Goal: Check status: Check status

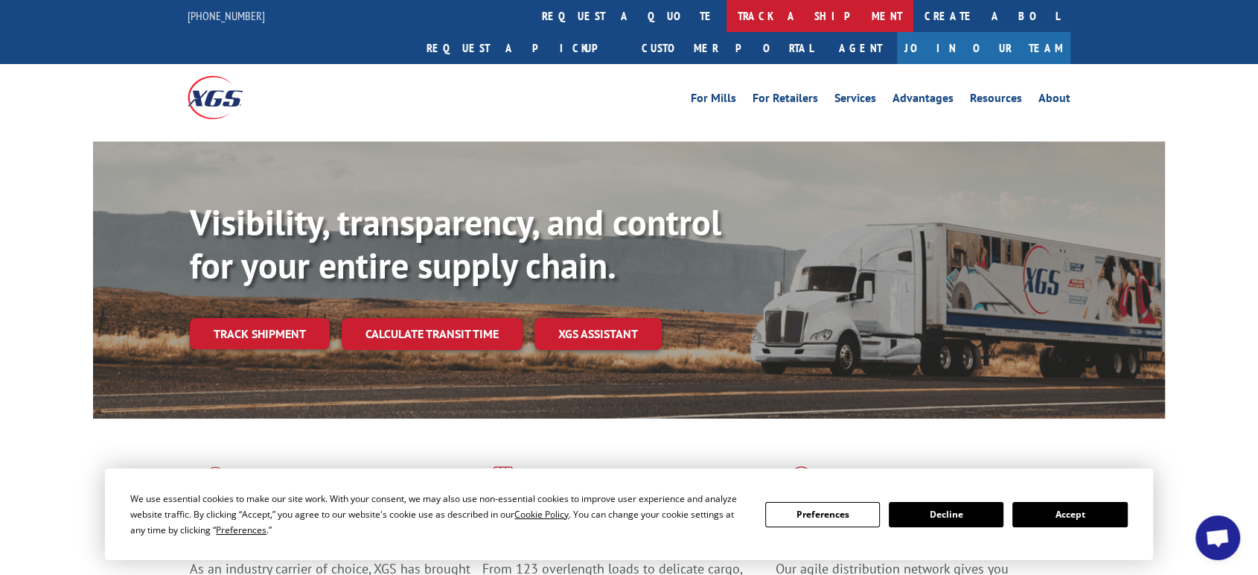
click at [727, 16] on link "track a shipment" at bounding box center [820, 16] width 187 height 32
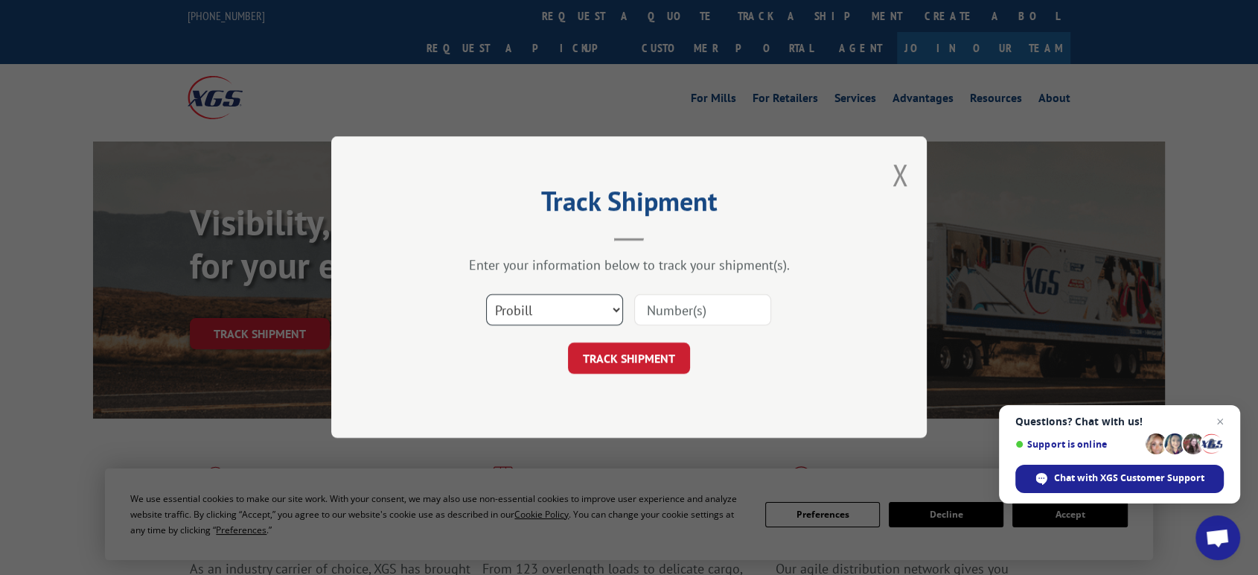
click at [590, 314] on select "Select category... Probill BOL PO" at bounding box center [554, 310] width 137 height 31
select select "po"
click at [486, 295] on select "Select category... Probill BOL PO" at bounding box center [554, 310] width 137 height 31
drag, startPoint x: 660, startPoint y: 315, endPoint x: 1269, endPoint y: 173, distance: 625.2
click at [701, 311] on input at bounding box center [702, 310] width 137 height 31
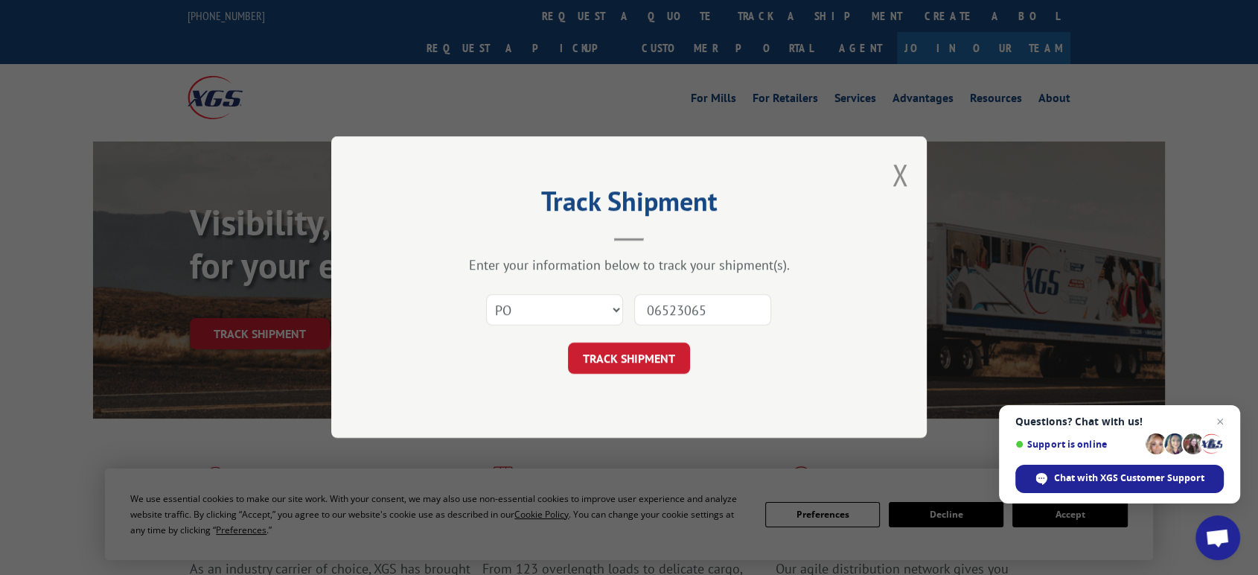
type input "06523065"
click at [568, 343] on button "TRACK SHIPMENT" at bounding box center [629, 358] width 122 height 31
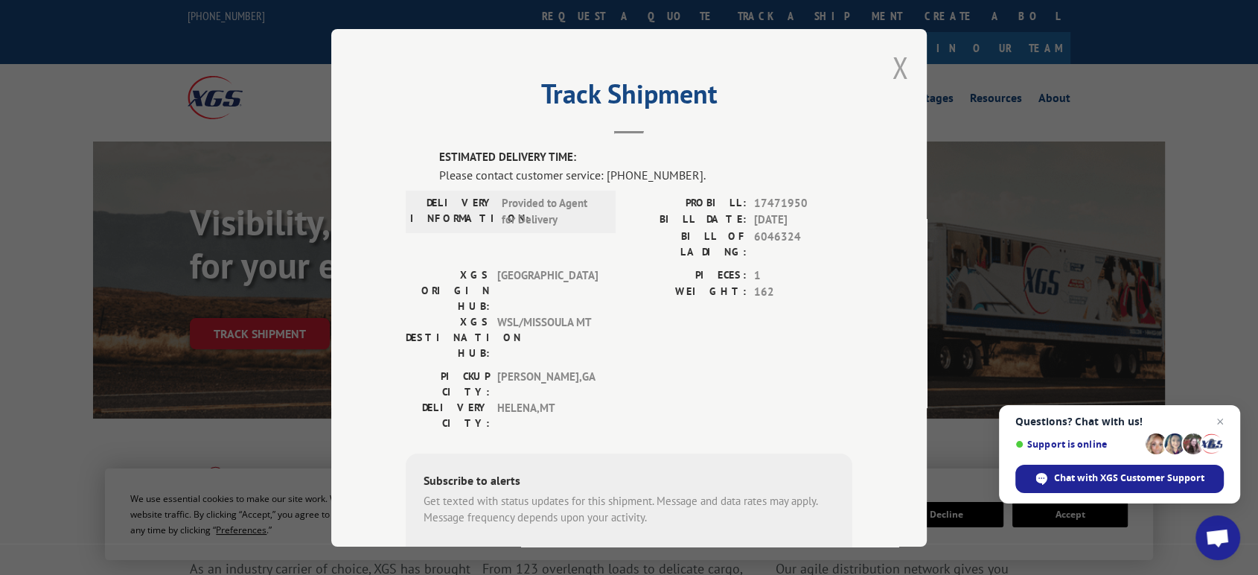
click at [892, 60] on button "Close modal" at bounding box center [900, 67] width 16 height 39
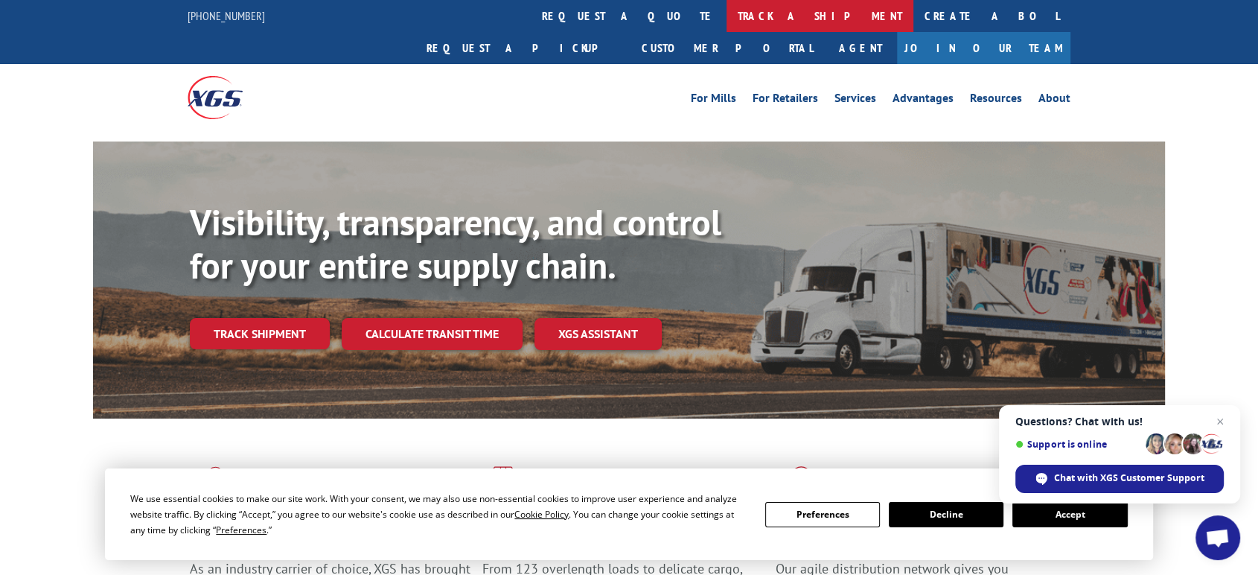
click at [727, 18] on link "track a shipment" at bounding box center [820, 16] width 187 height 32
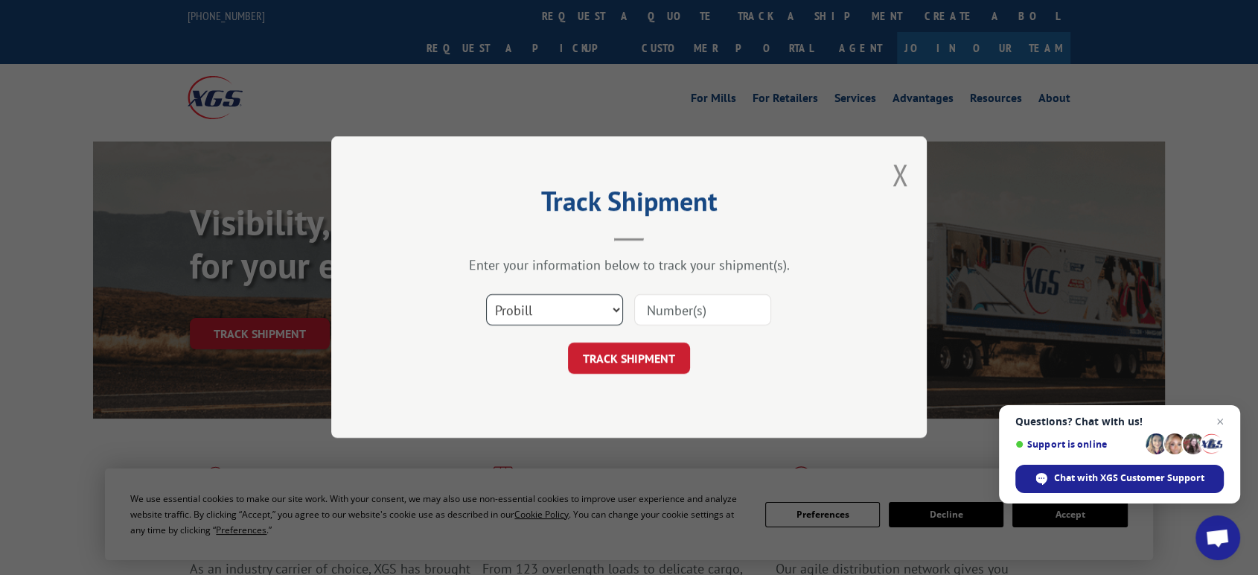
click at [549, 307] on select "Select category... Probill BOL PO" at bounding box center [554, 310] width 137 height 31
select select "po"
click at [486, 295] on select "Select category... Probill BOL PO" at bounding box center [554, 310] width 137 height 31
drag, startPoint x: 672, startPoint y: 329, endPoint x: 693, endPoint y: 316, distance: 25.4
click at [681, 324] on div "Select category... Probill BOL PO" at bounding box center [629, 310] width 447 height 49
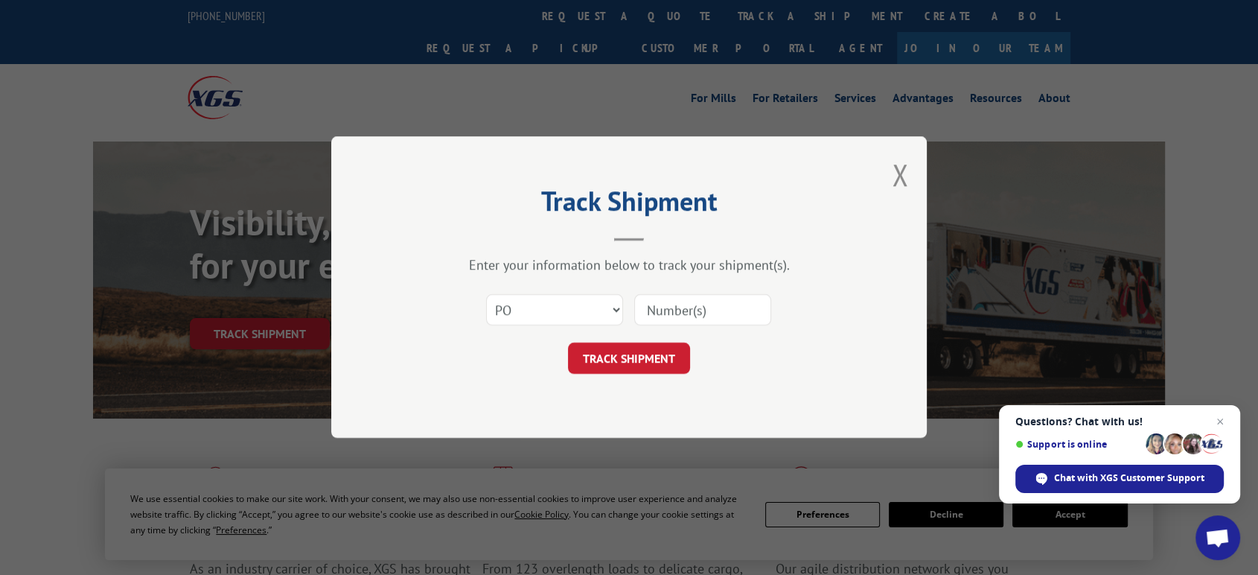
drag, startPoint x: 693, startPoint y: 313, endPoint x: 698, endPoint y: 306, distance: 8.1
click at [694, 311] on input at bounding box center [702, 310] width 137 height 31
type input "06522783"
click button "TRACK SHIPMENT" at bounding box center [629, 358] width 122 height 31
